Goal: Navigation & Orientation: Find specific page/section

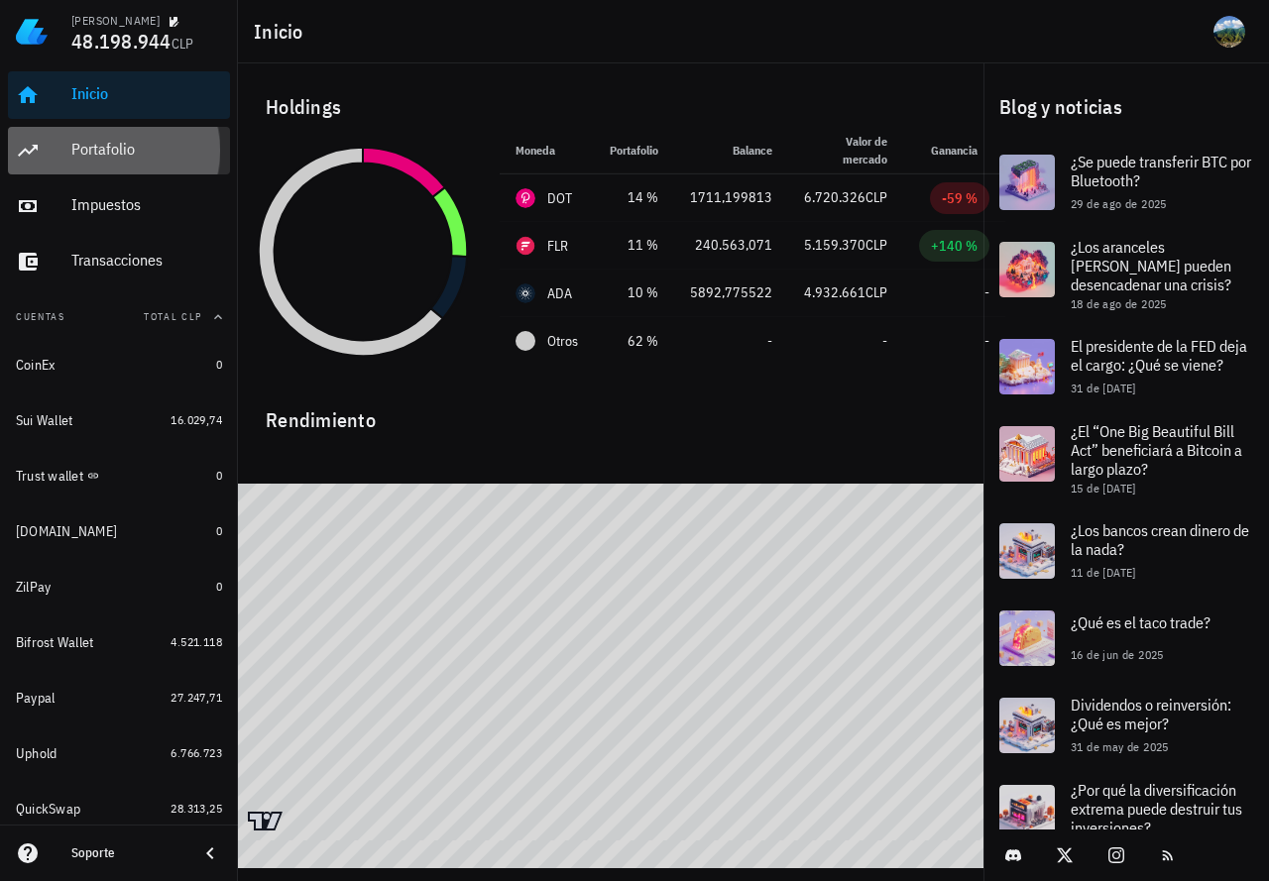
click at [109, 155] on div "Portafolio" at bounding box center [146, 149] width 151 height 19
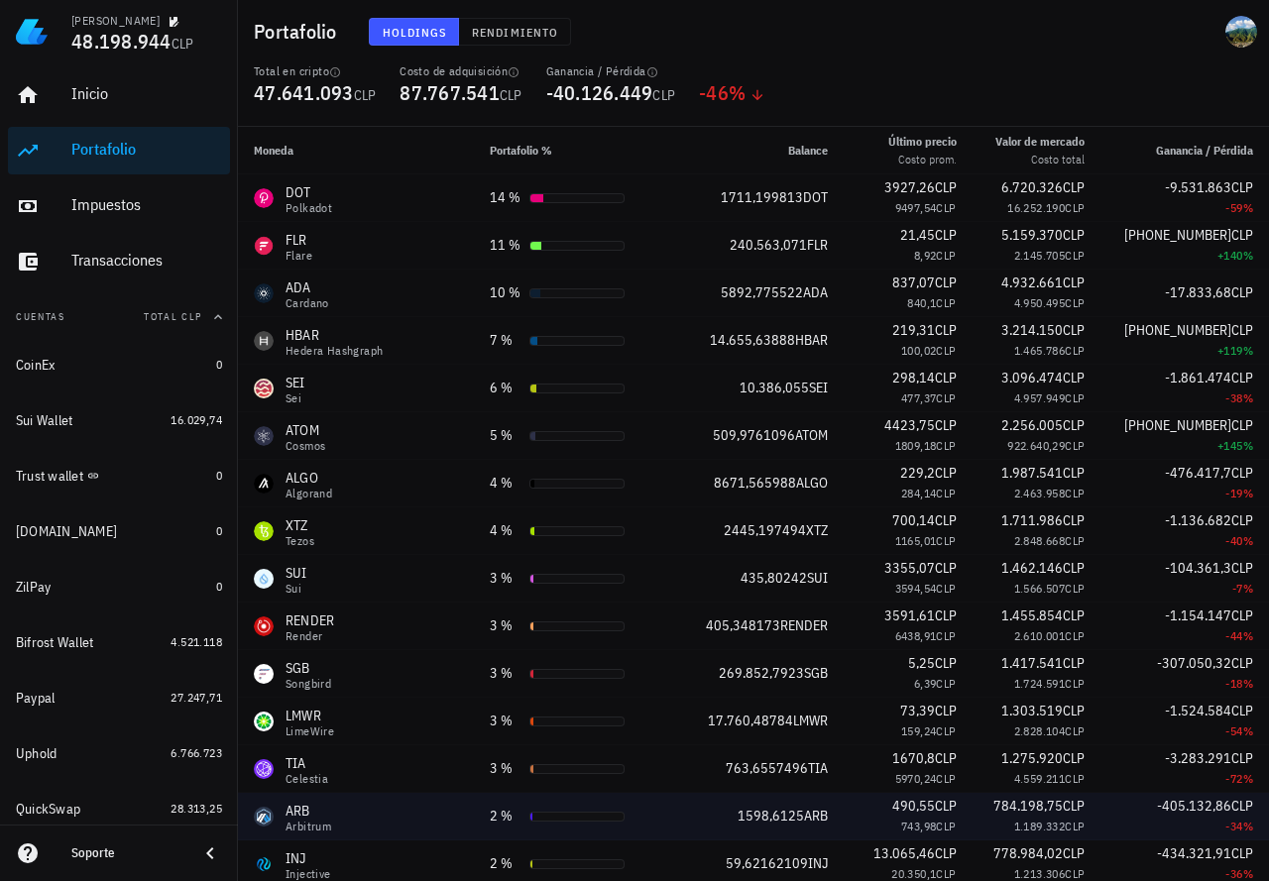
drag, startPoint x: 206, startPoint y: 856, endPoint x: 203, endPoint y: 807, distance: 49.7
click at [206, 856] on icon at bounding box center [210, 854] width 24 height 24
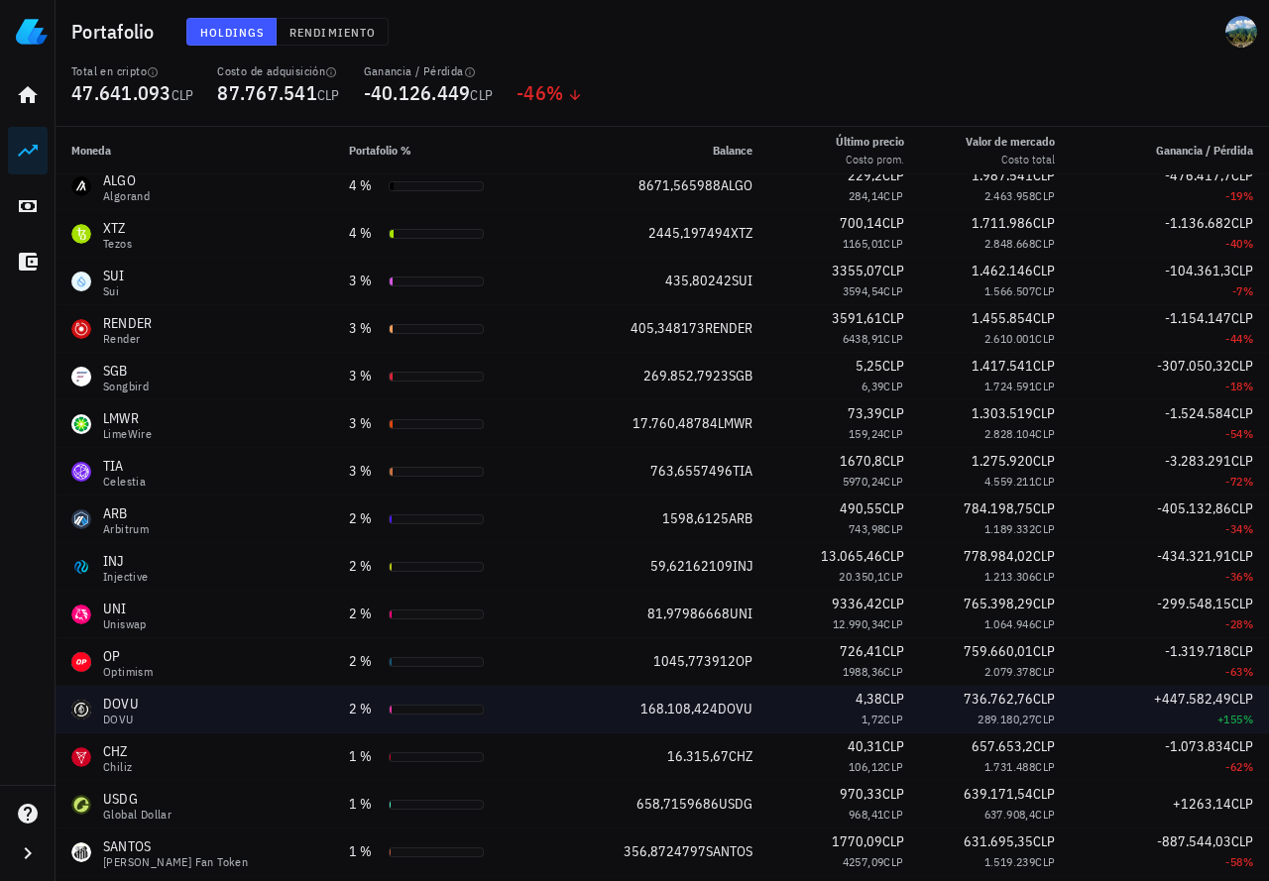
scroll to position [595, 0]
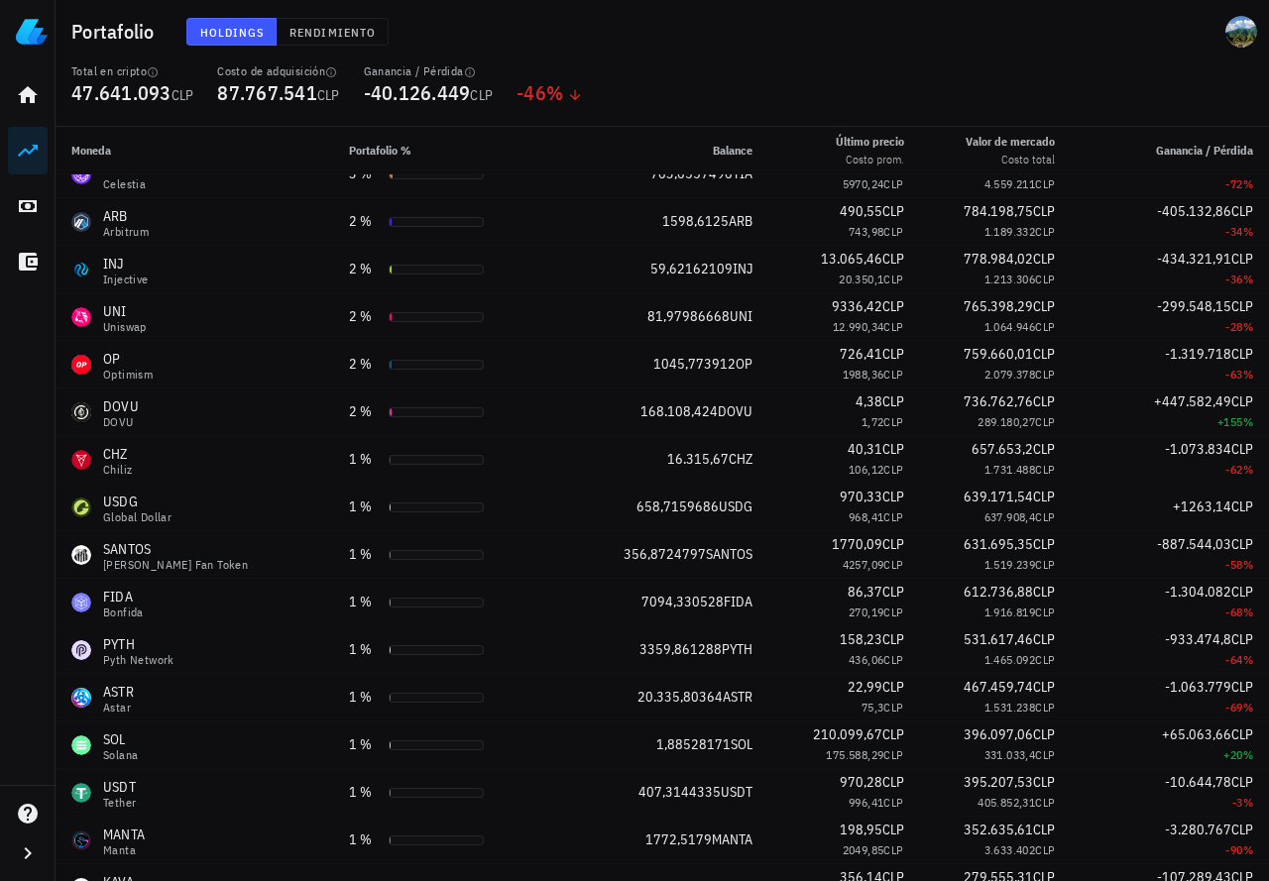
click at [655, 81] on div "Total en cripto 47.641.093 CLP Costo de adquisición 87.767.541 CLP Ganancia / P…" at bounding box center [661, 94] width 1205 height 63
click at [209, 158] on th "Moneda" at bounding box center [195, 151] width 278 height 48
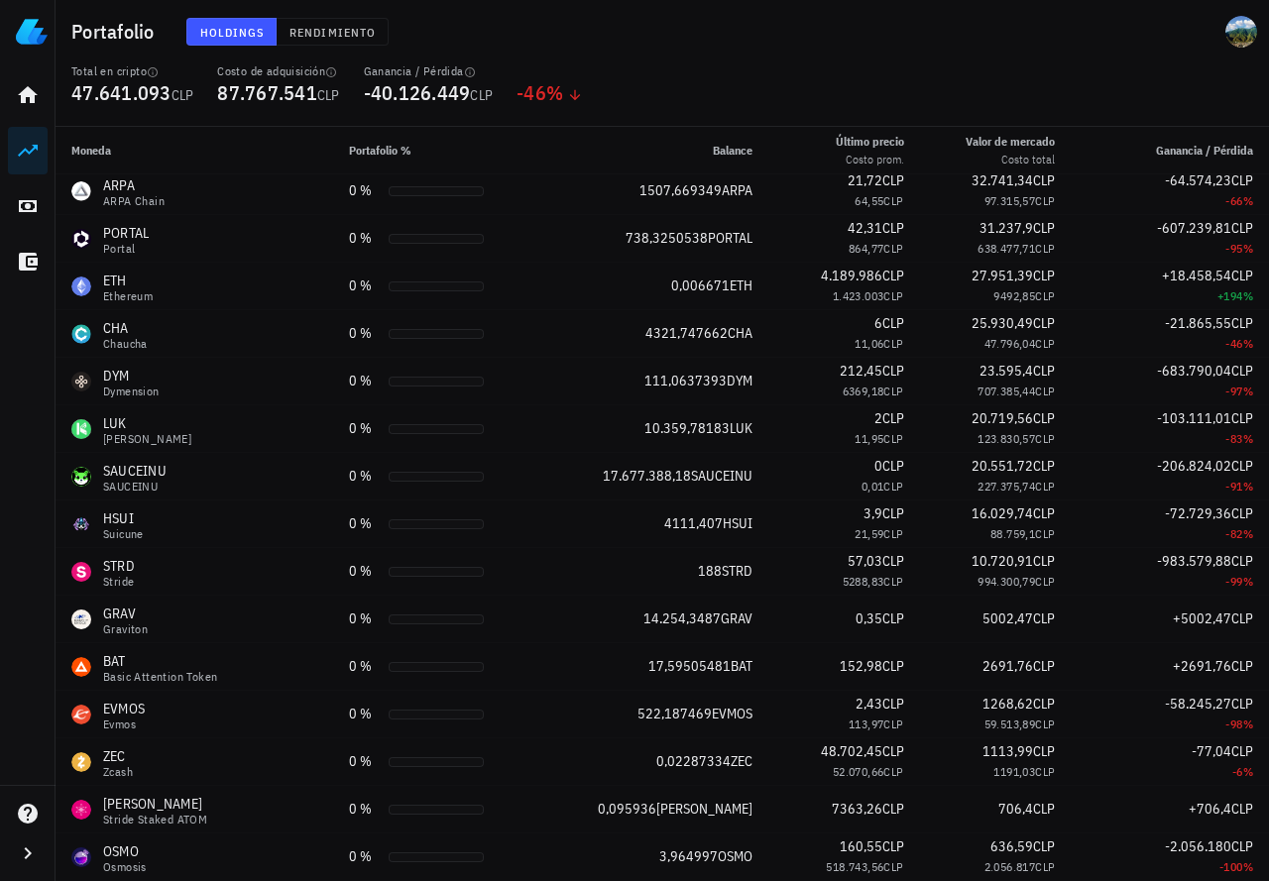
scroll to position [2519, 0]
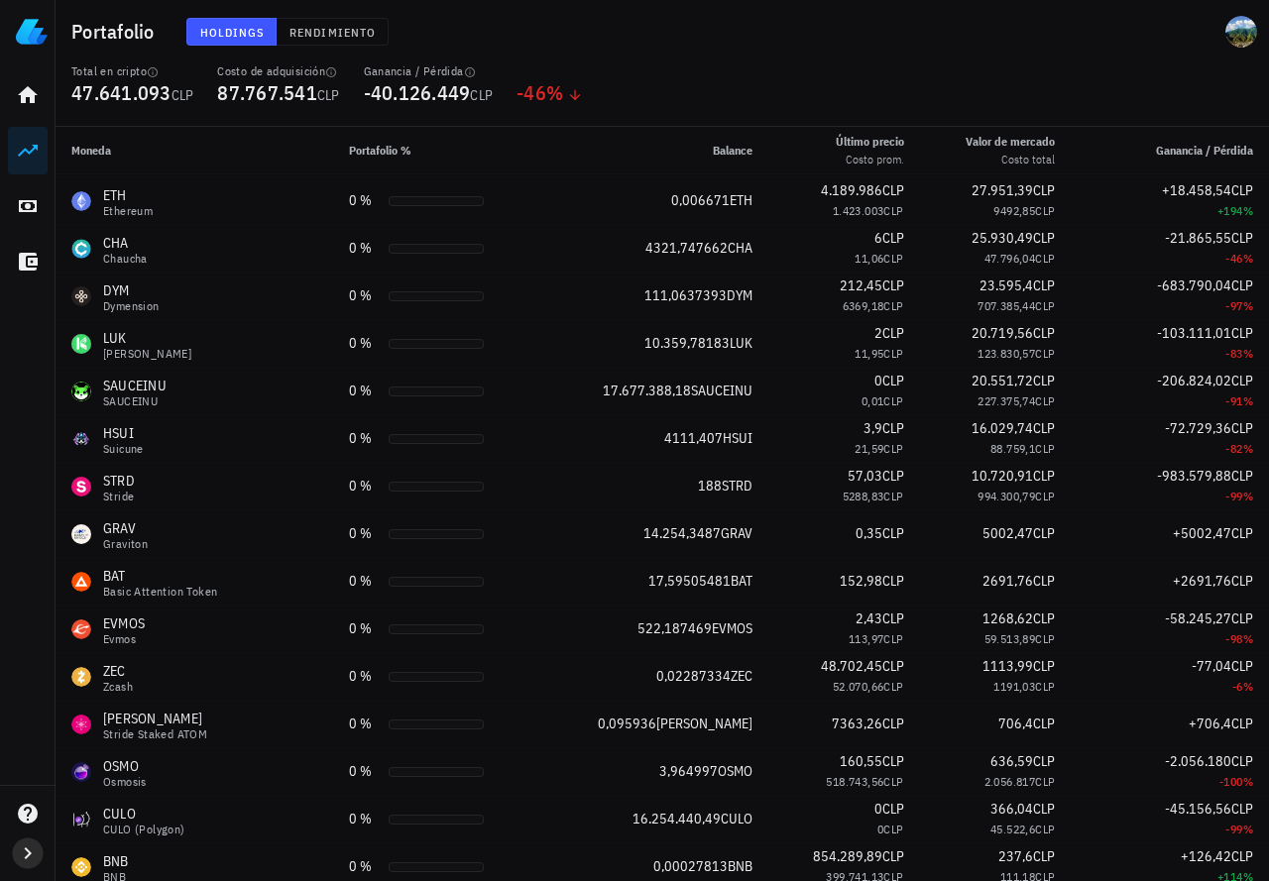
click at [27, 854] on icon "button" at bounding box center [28, 854] width 24 height 24
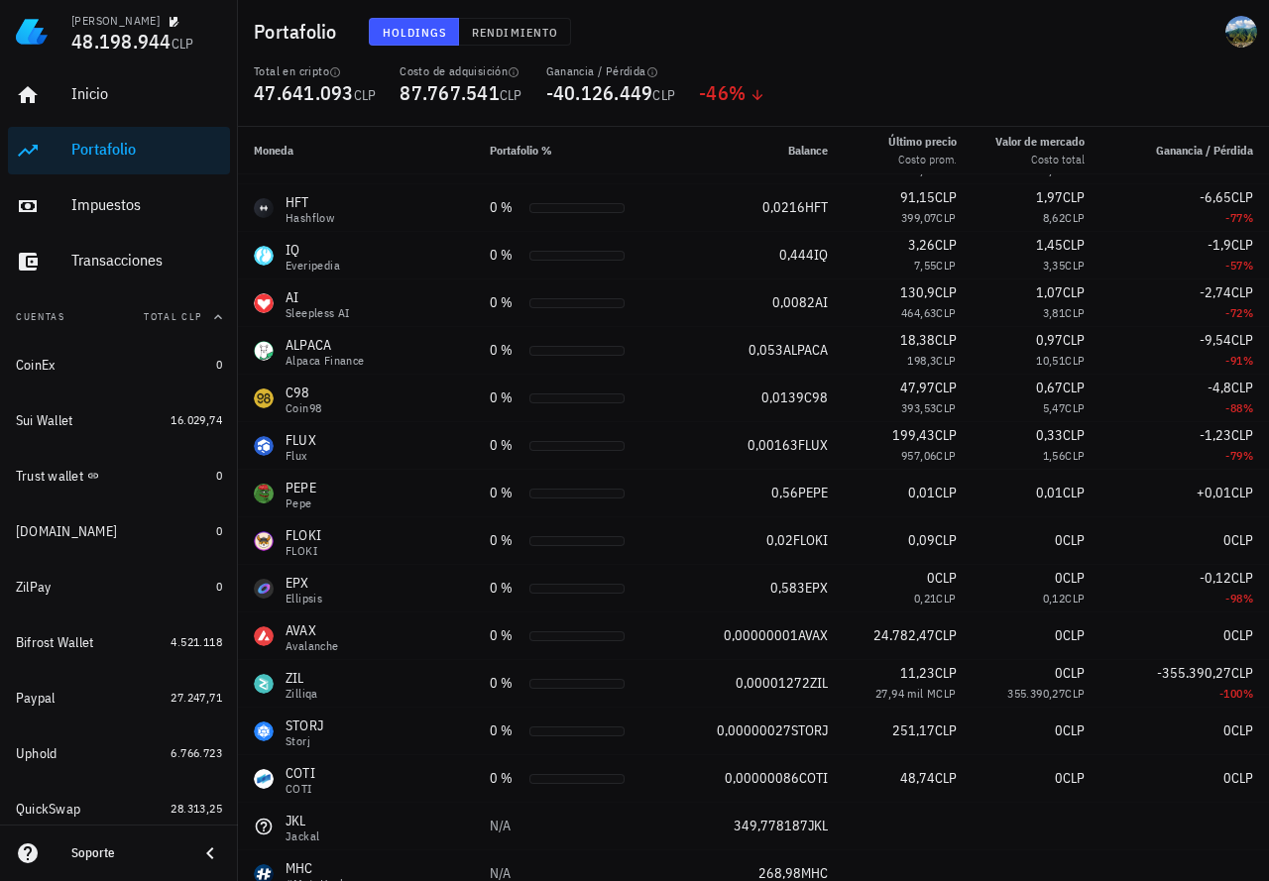
scroll to position [3609, 0]
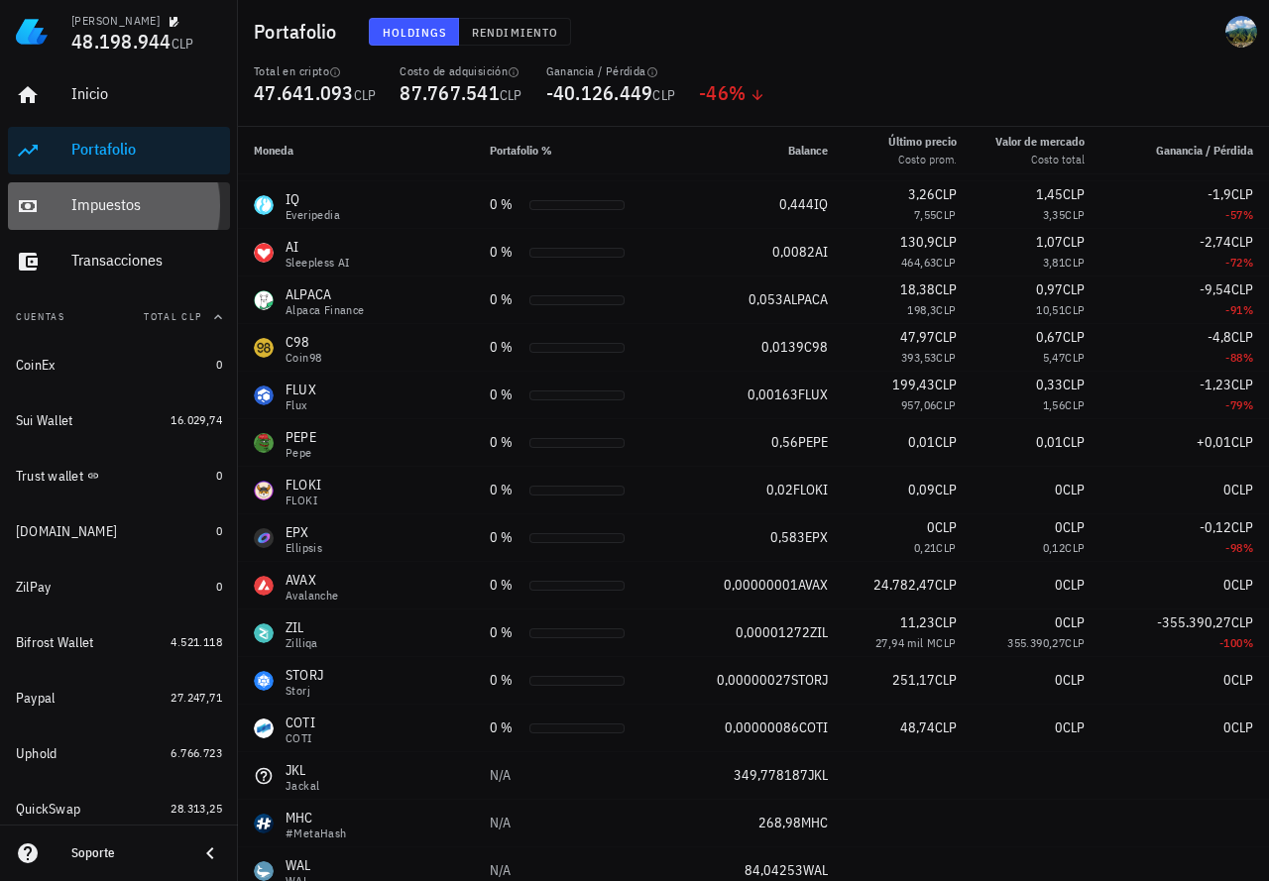
click at [111, 189] on div "Impuestos" at bounding box center [146, 205] width 151 height 45
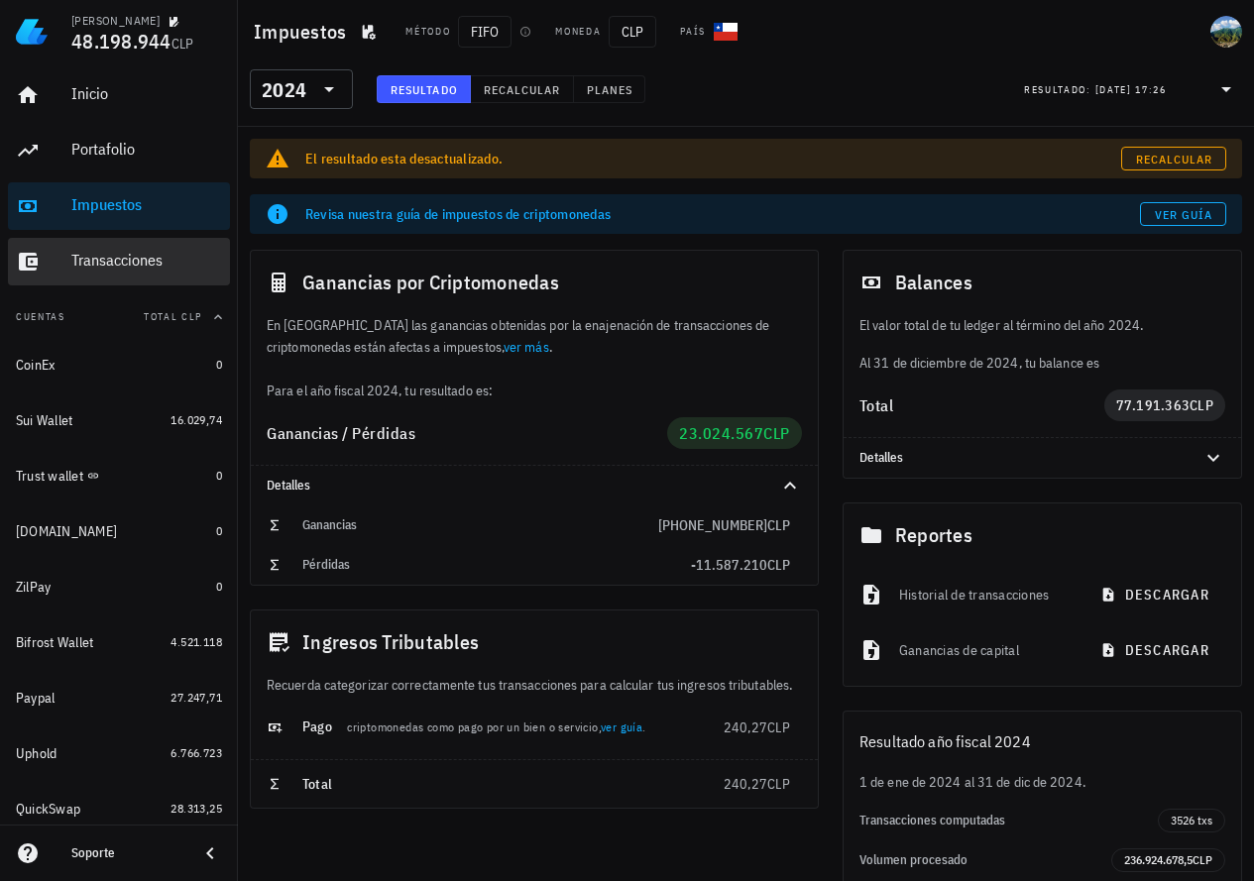
click at [120, 253] on div "Transacciones" at bounding box center [146, 260] width 151 height 19
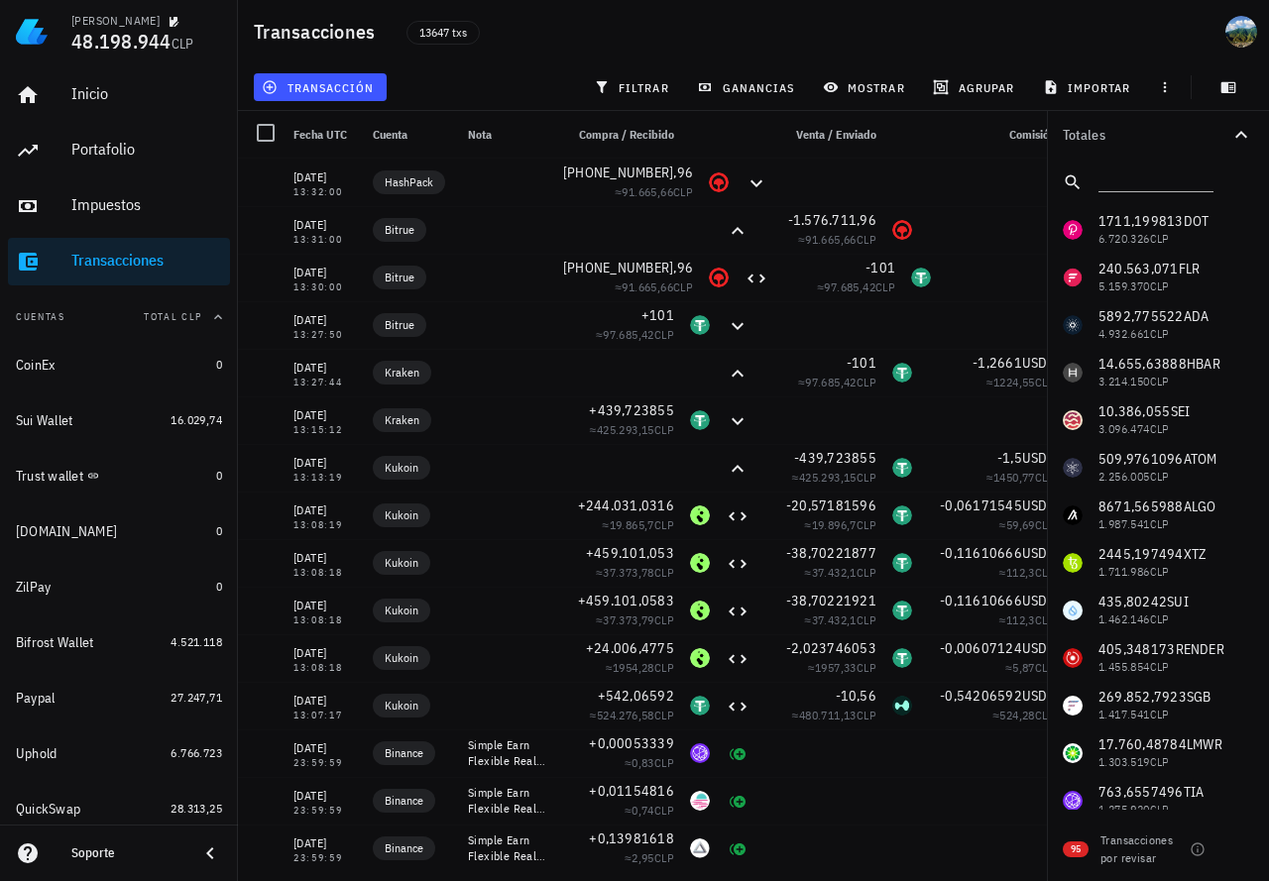
click at [1238, 137] on icon "button" at bounding box center [1241, 135] width 24 height 24
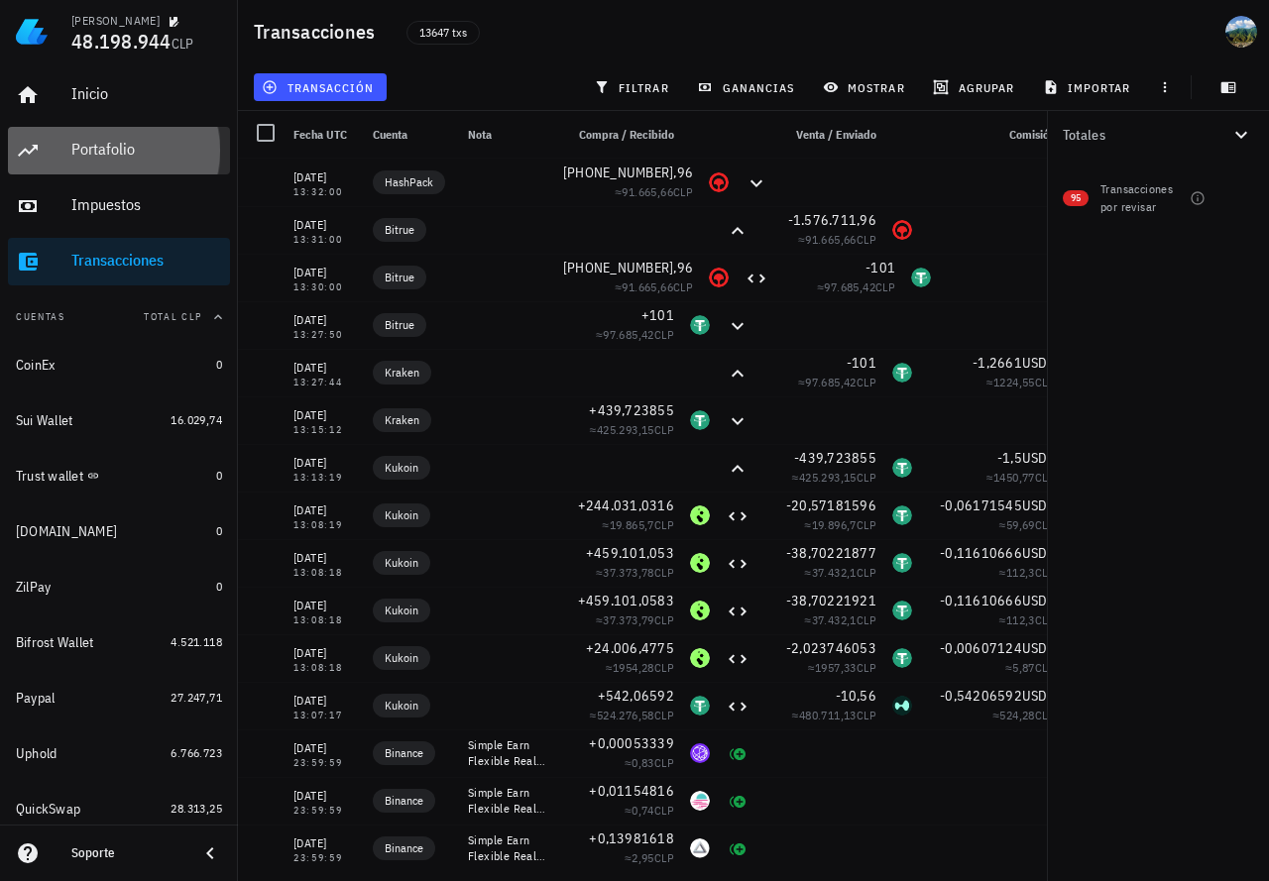
click at [128, 160] on div "Portafolio" at bounding box center [146, 150] width 151 height 45
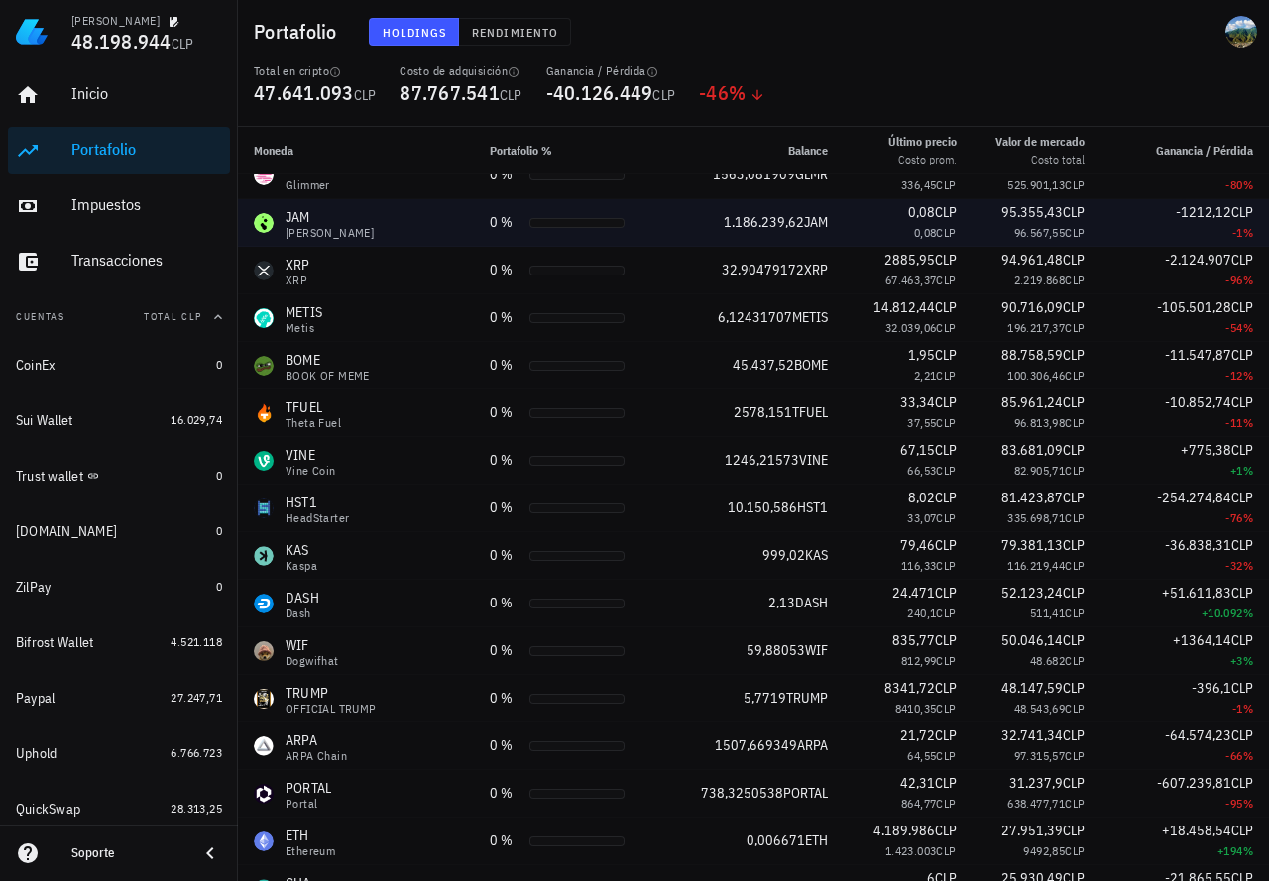
scroll to position [1888, 0]
